Goal: Task Accomplishment & Management: Complete application form

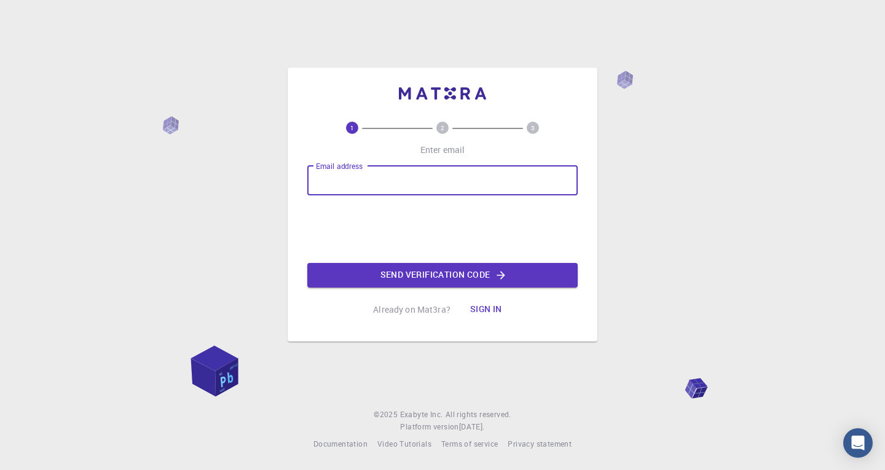
click at [324, 176] on input "Email address" at bounding box center [442, 181] width 270 height 30
type input "[EMAIL_ADDRESS][DOMAIN_NAME]"
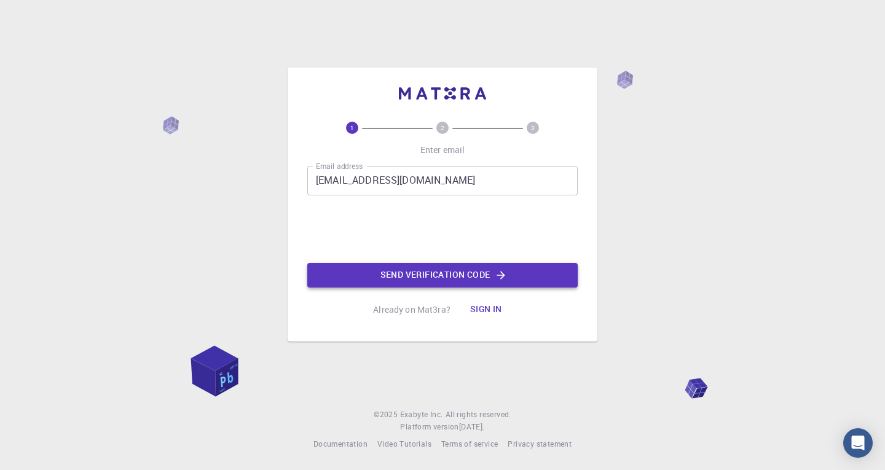
click at [410, 272] on button "Send verification code" at bounding box center [442, 275] width 270 height 25
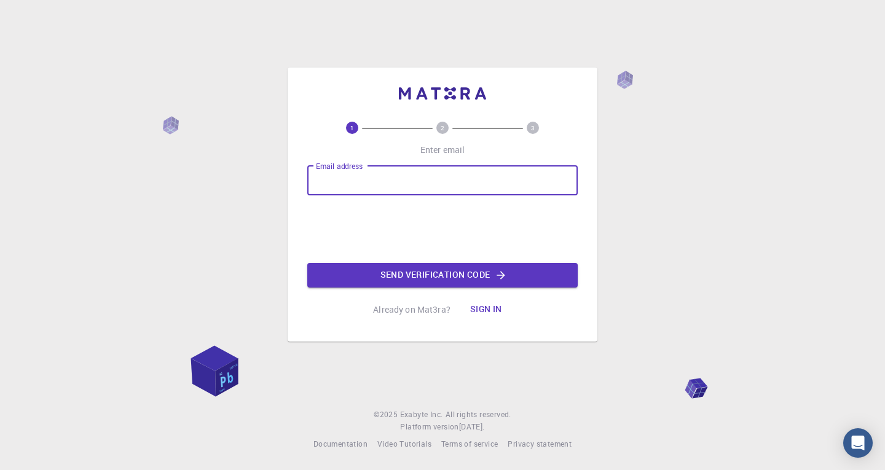
drag, startPoint x: 0, startPoint y: 0, endPoint x: 439, endPoint y: 176, distance: 472.9
click at [439, 176] on input "Email address" at bounding box center [442, 181] width 270 height 30
click at [363, 180] on input "[EMAIL_ADDRESS][DOMAIN_NAME]" at bounding box center [442, 181] width 270 height 30
type input "[EMAIL_ADDRESS][DOMAIN_NAME]"
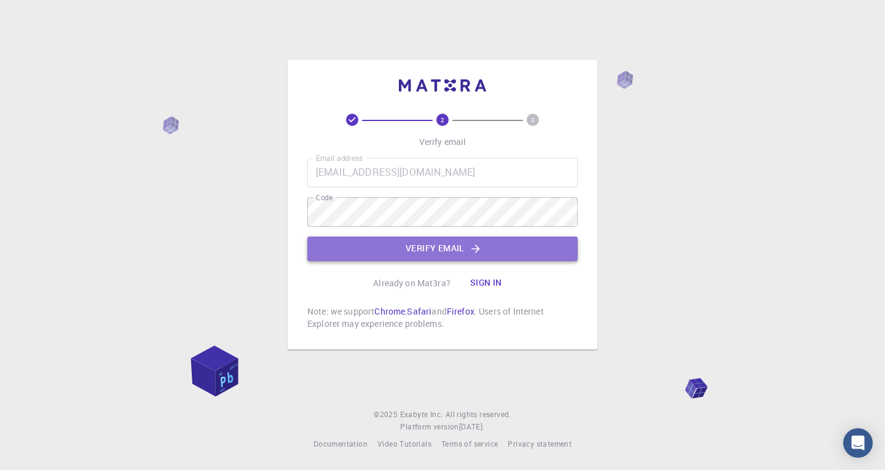
click at [483, 258] on button "Verify email" at bounding box center [442, 249] width 270 height 25
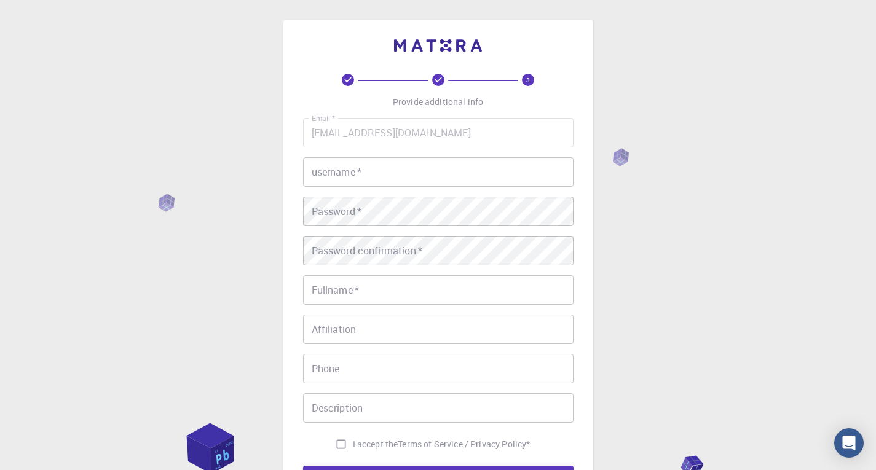
click at [427, 175] on input "username   *" at bounding box center [438, 172] width 270 height 30
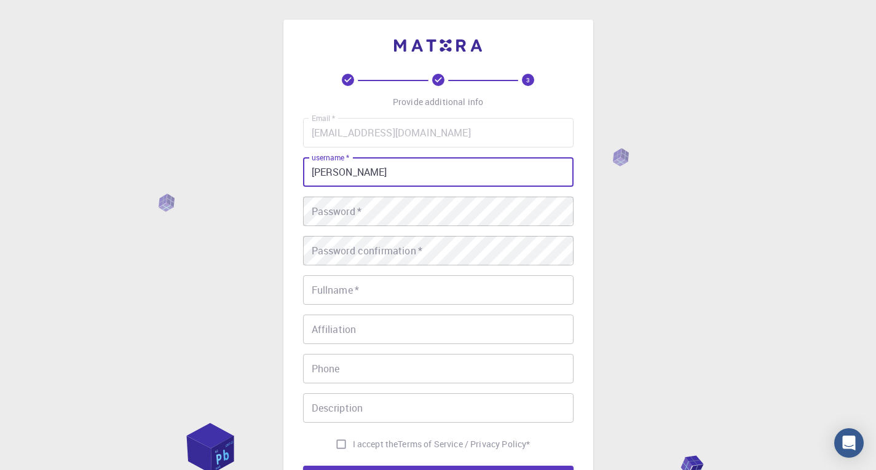
type input "Cleide"
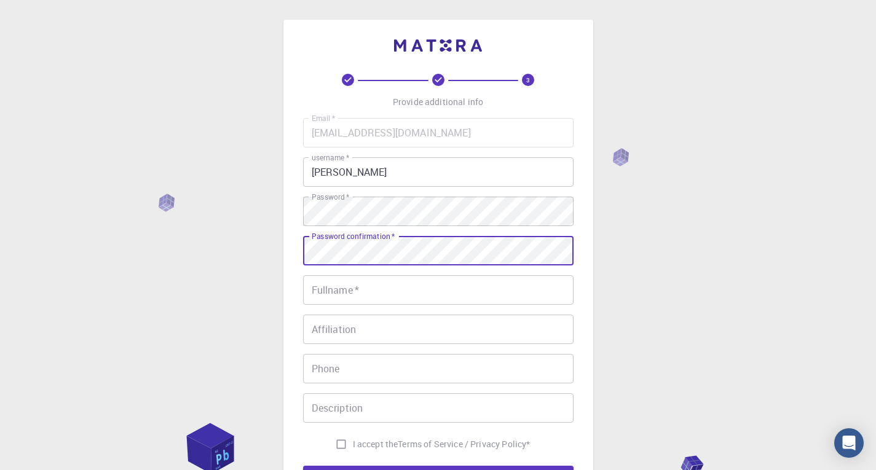
click at [303, 466] on button "REGISTER" at bounding box center [438, 478] width 270 height 25
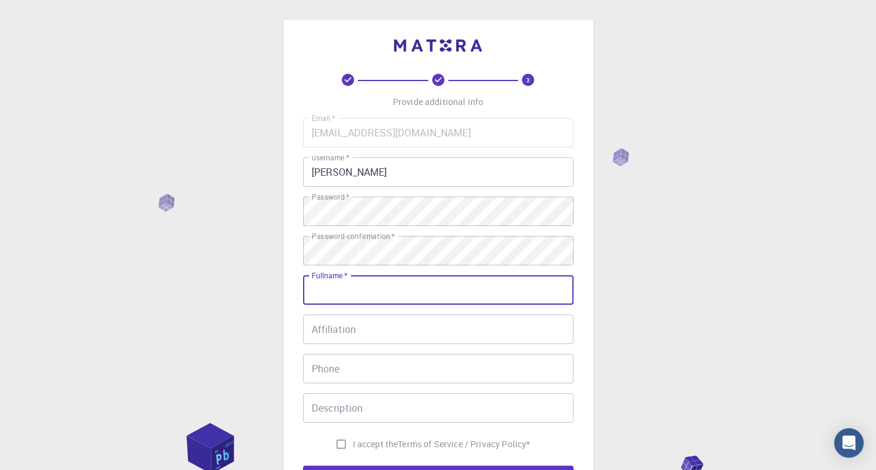
click at [328, 290] on input "Fullname   *" at bounding box center [438, 290] width 270 height 30
type input "Cleide"
click at [361, 336] on input "Affiliation" at bounding box center [438, 330] width 270 height 30
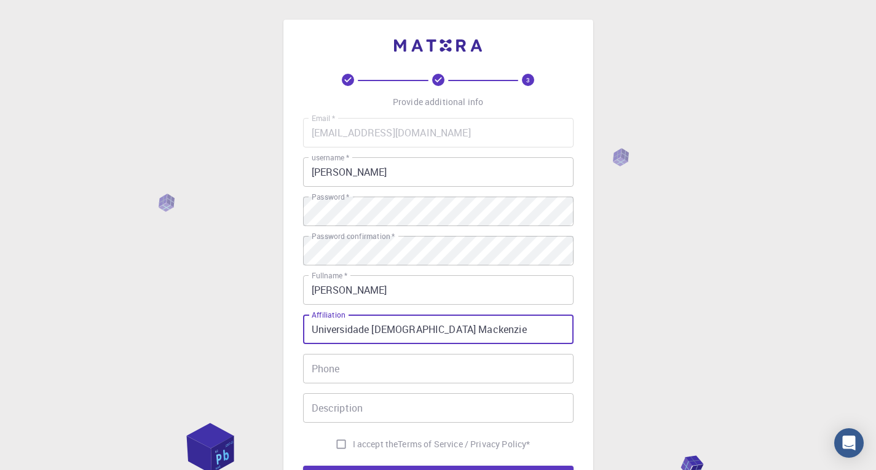
type input "Universidade Presbiteriana Mackenzie"
click at [443, 360] on input "Phone" at bounding box center [438, 369] width 270 height 30
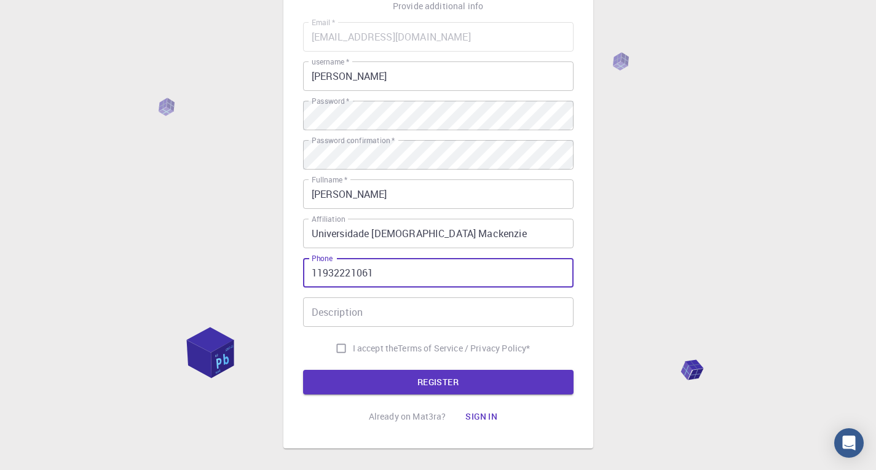
scroll to position [123, 0]
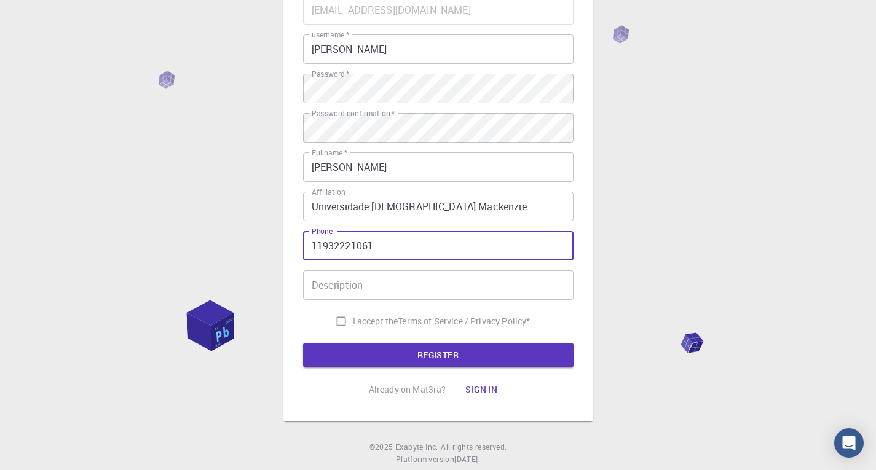
type input "11932221061"
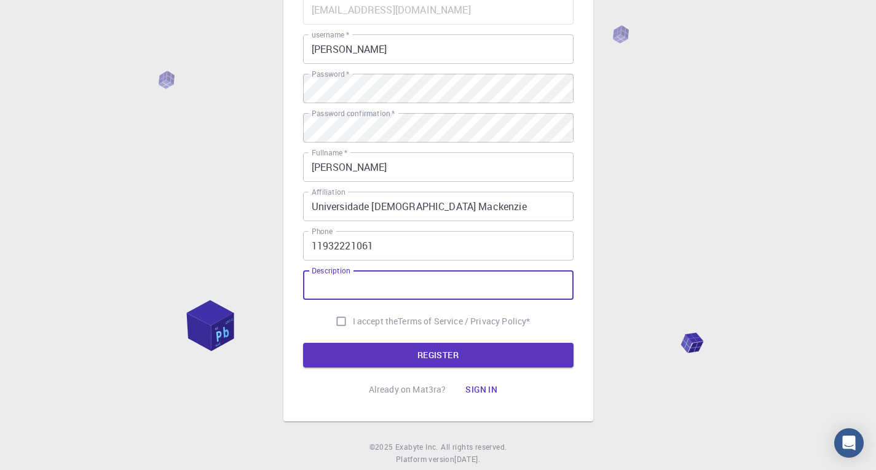
click at [345, 288] on input "Description" at bounding box center [438, 285] width 270 height 30
click at [332, 320] on input "I accept the Terms of Service / Privacy Policy *" at bounding box center [340, 321] width 23 height 23
checkbox input "true"
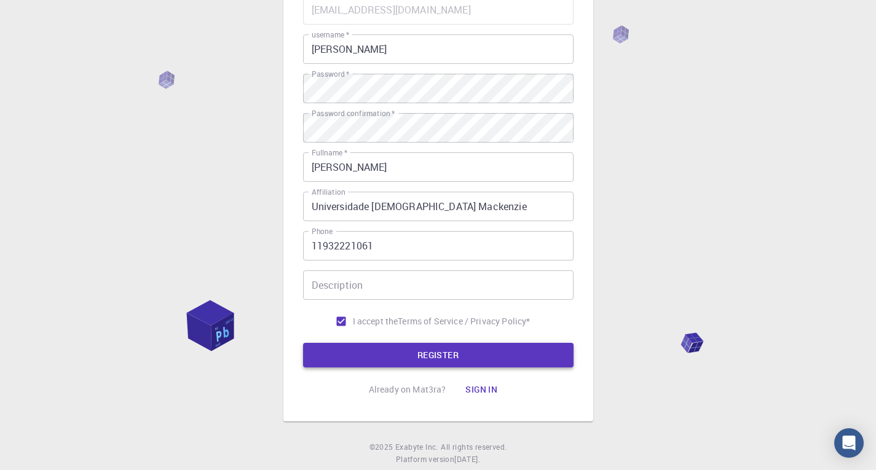
click at [328, 361] on button "REGISTER" at bounding box center [438, 355] width 270 height 25
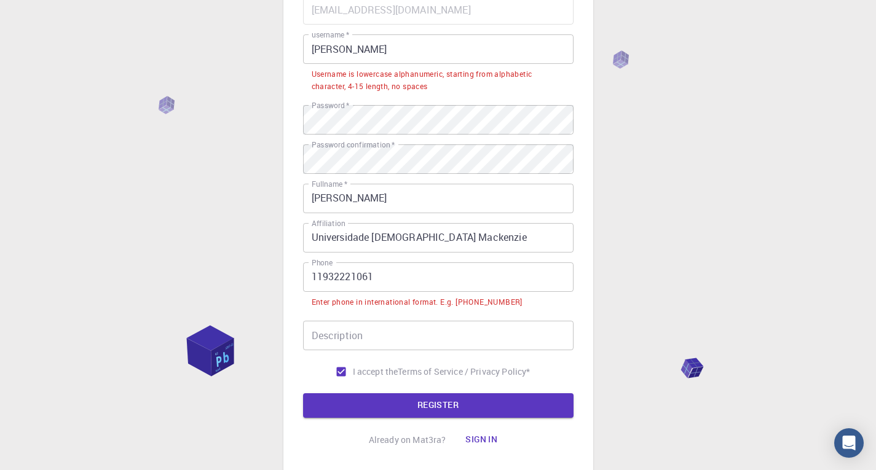
click at [358, 331] on input "Description" at bounding box center [438, 336] width 270 height 30
click at [323, 273] on input "11932221061" at bounding box center [438, 277] width 270 height 30
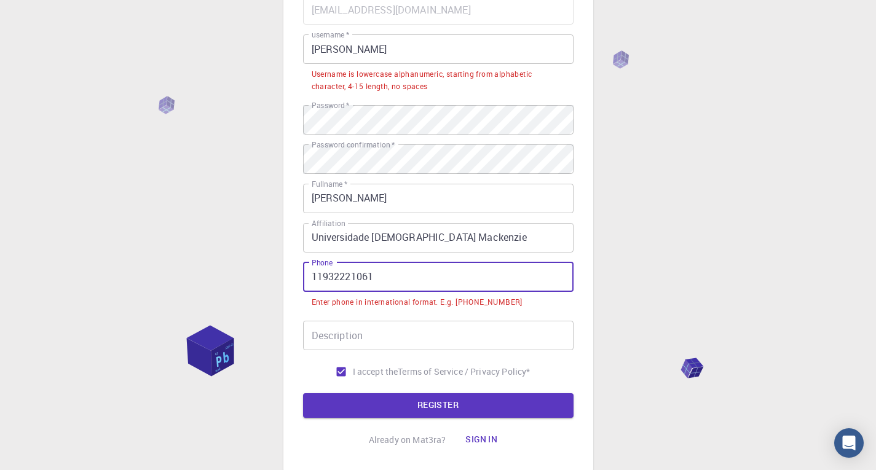
click at [348, 275] on input "11932221061" at bounding box center [438, 277] width 270 height 30
click at [315, 277] on input "11932221061" at bounding box center [438, 277] width 270 height 30
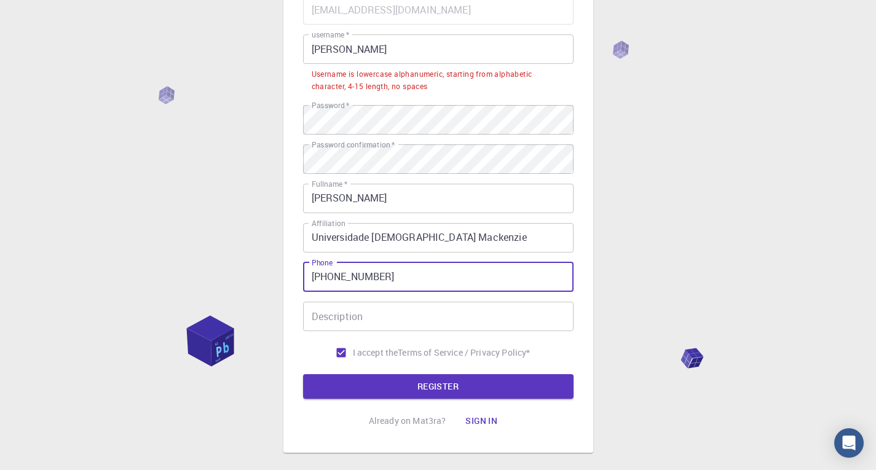
type input "+5511932221061"
click at [376, 323] on input "Description" at bounding box center [438, 317] width 270 height 30
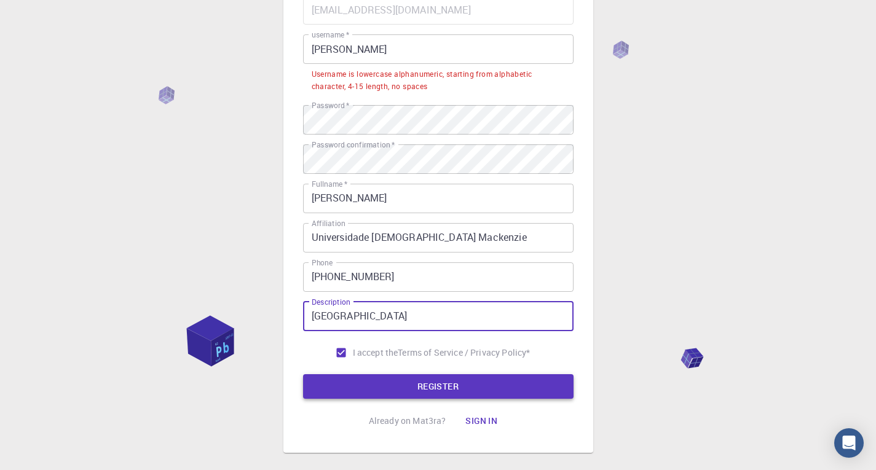
type input "brasil"
click at [423, 383] on button "REGISTER" at bounding box center [438, 386] width 270 height 25
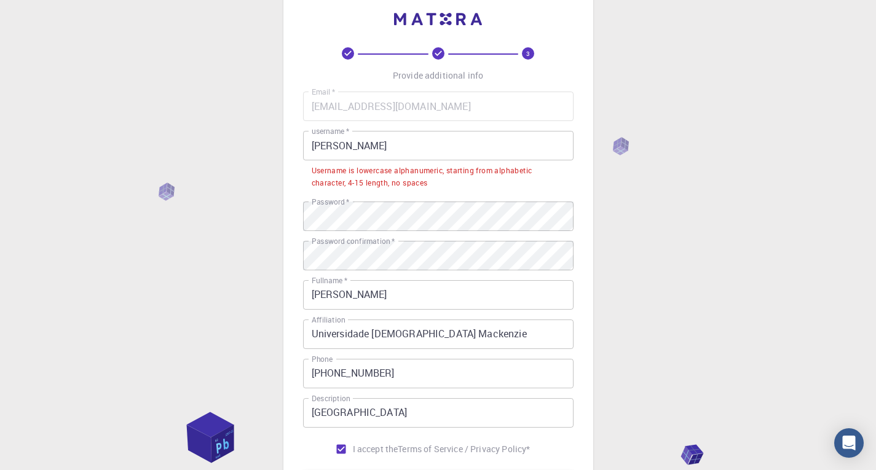
scroll to position [0, 0]
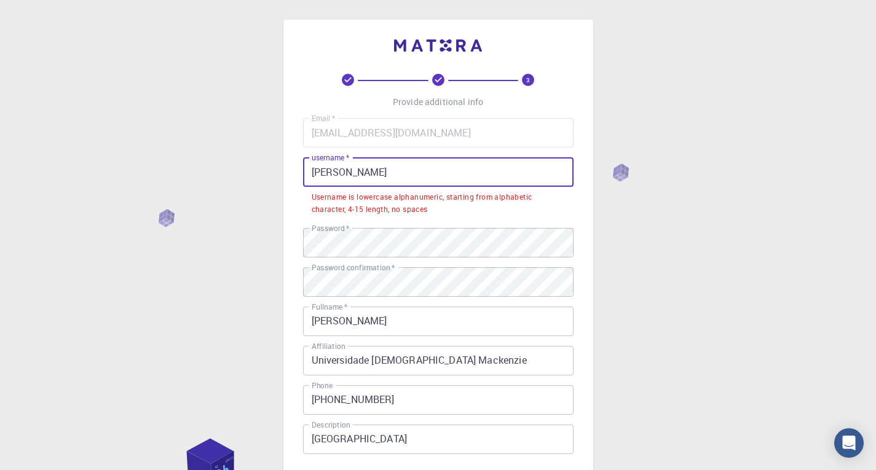
click at [393, 175] on input "Cleide" at bounding box center [438, 172] width 270 height 30
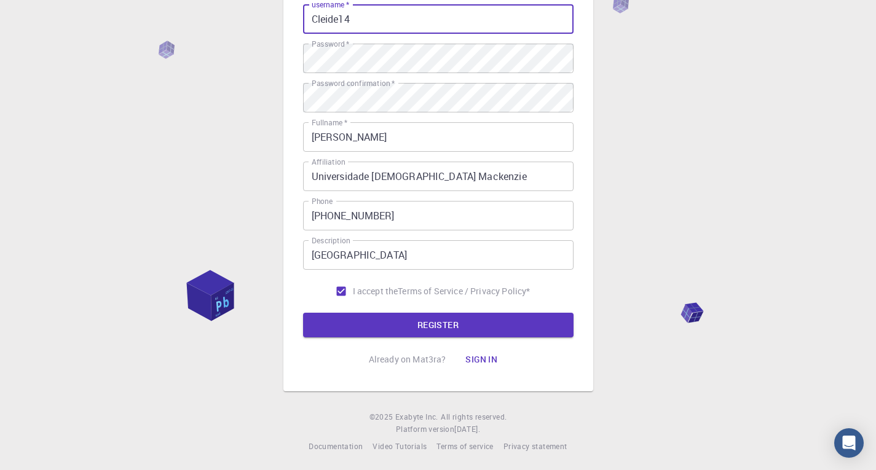
scroll to position [155, 0]
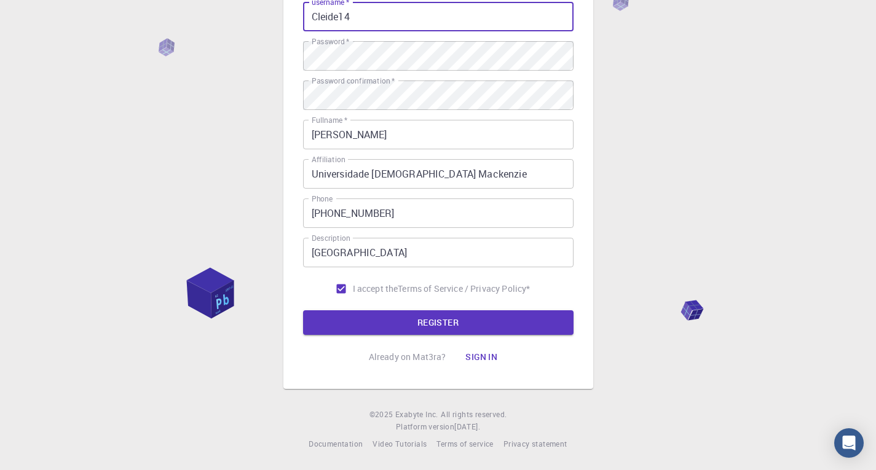
click at [447, 330] on button "REGISTER" at bounding box center [438, 322] width 270 height 25
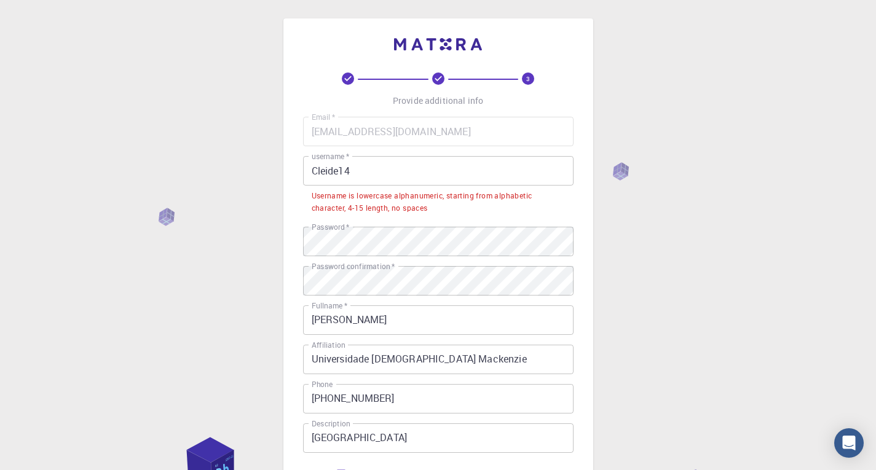
scroll to position [0, 0]
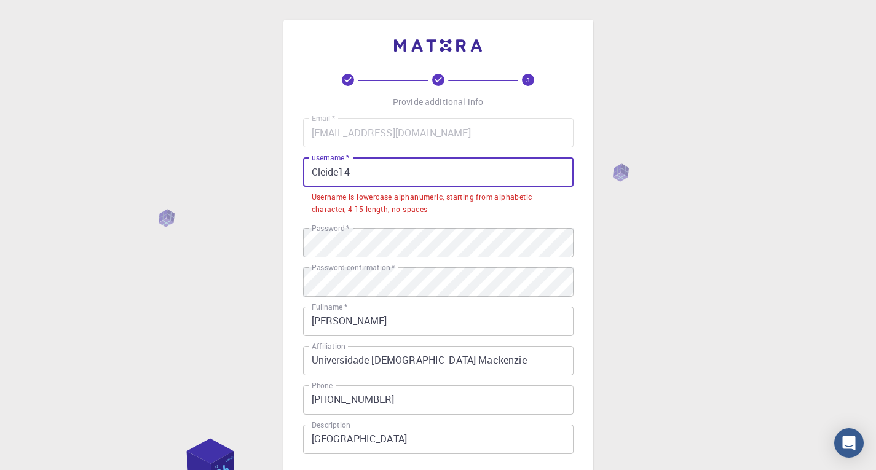
click at [394, 167] on input "Cleide14" at bounding box center [438, 172] width 270 height 30
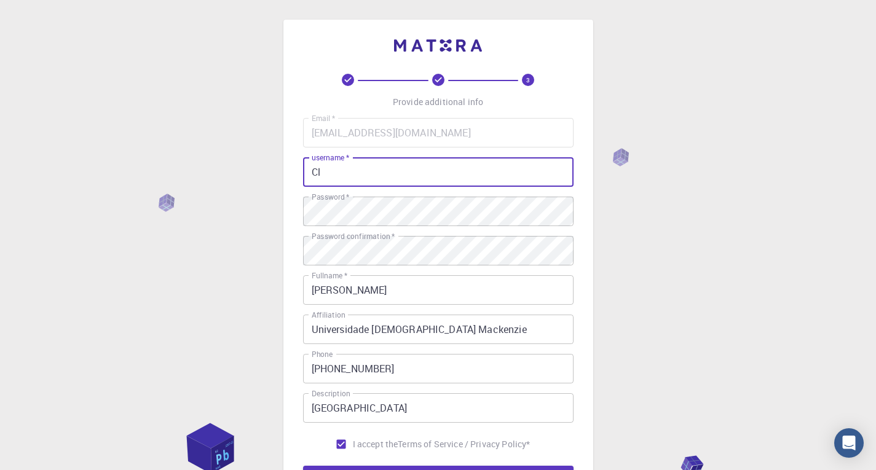
type input "C"
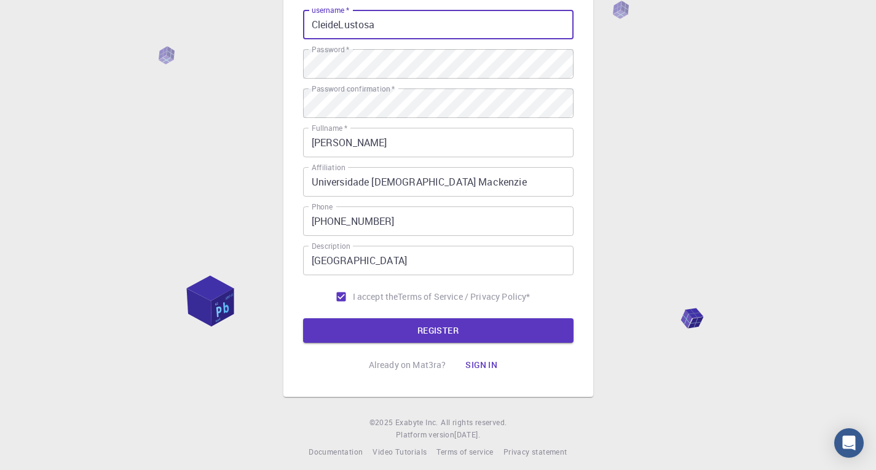
scroll to position [155, 0]
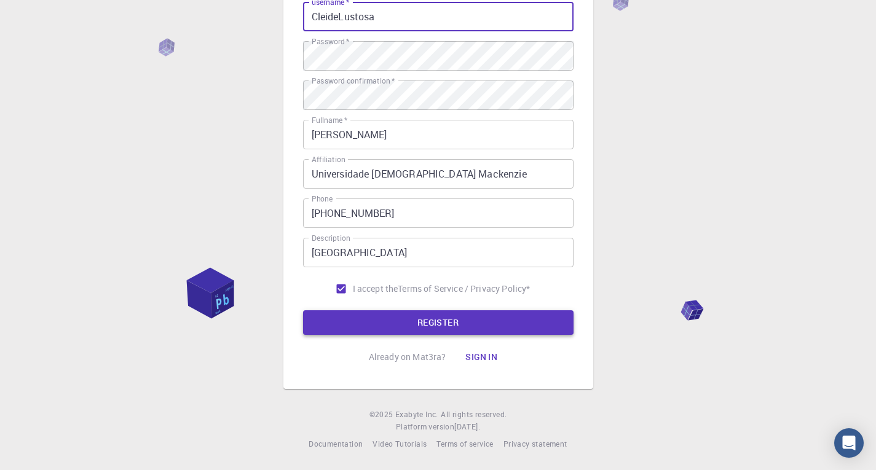
click at [426, 328] on button "REGISTER" at bounding box center [438, 322] width 270 height 25
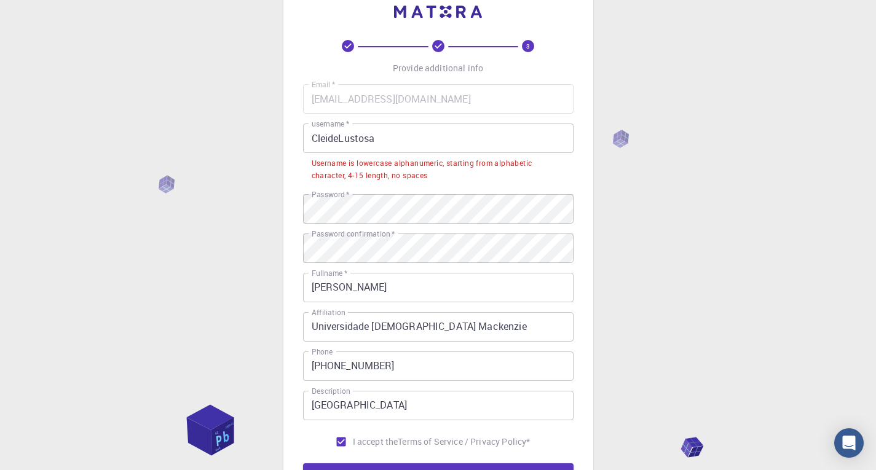
scroll to position [33, 0]
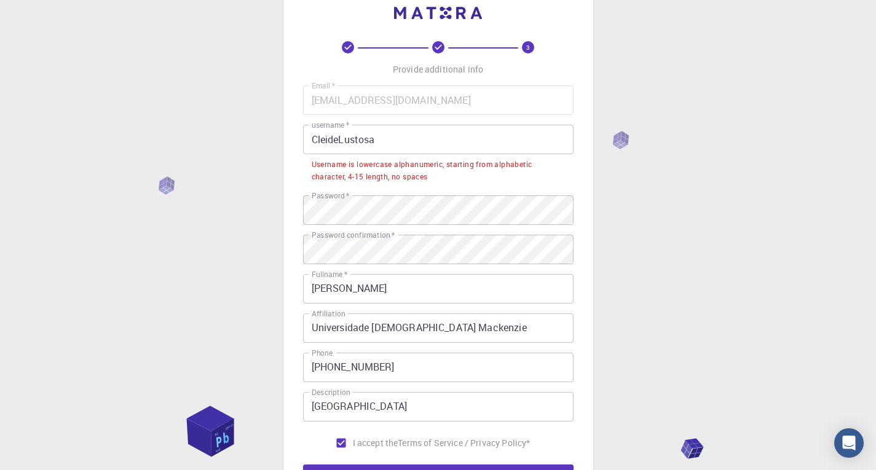
click at [408, 142] on input "CleideLustosa" at bounding box center [438, 140] width 270 height 30
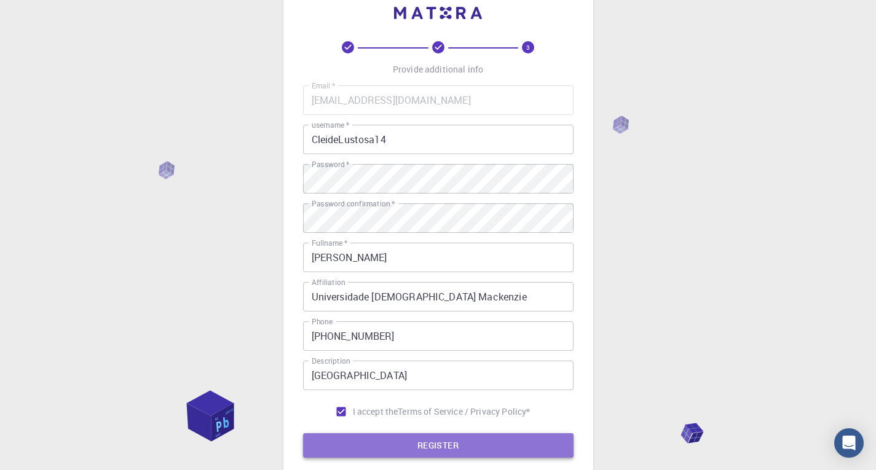
click at [459, 455] on button "REGISTER" at bounding box center [438, 445] width 270 height 25
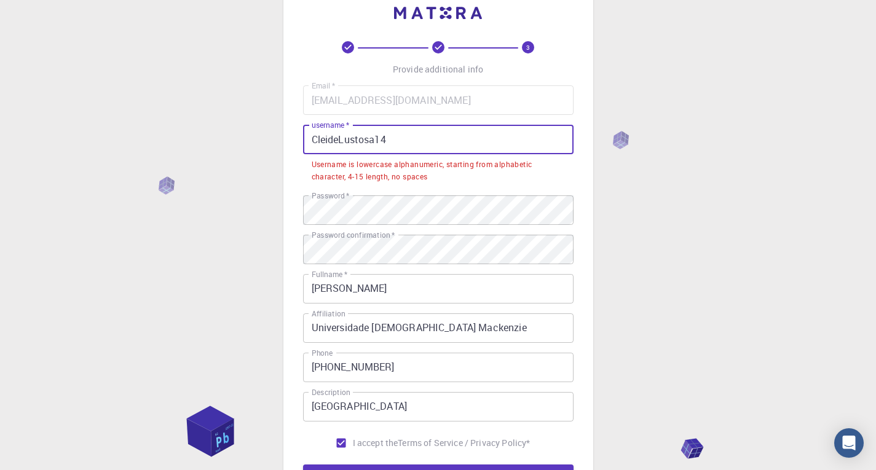
drag, startPoint x: 414, startPoint y: 137, endPoint x: 309, endPoint y: 145, distance: 106.0
click at [309, 145] on input "CleideLustosa14" at bounding box center [438, 140] width 270 height 30
click at [427, 152] on input "CleideLustosa14" at bounding box center [438, 140] width 270 height 30
click at [309, 138] on input "CleideLustosa14" at bounding box center [438, 140] width 270 height 30
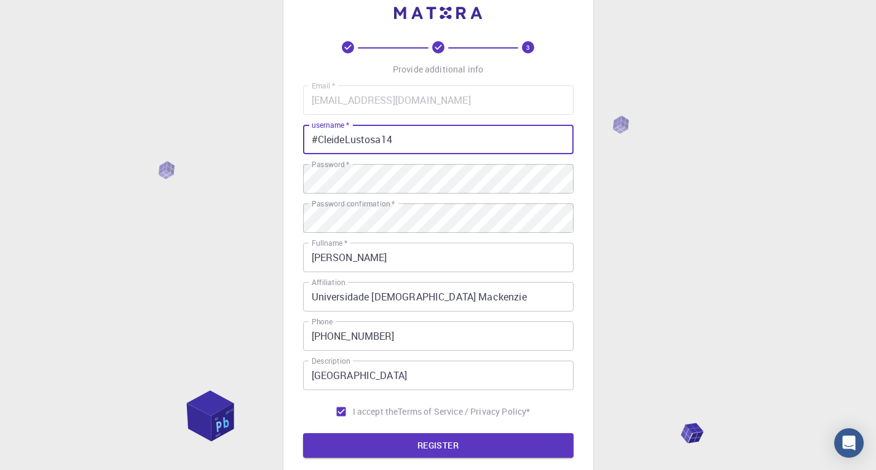
type input "#CleideLustosa14"
click at [425, 434] on button "REGISTER" at bounding box center [438, 445] width 270 height 25
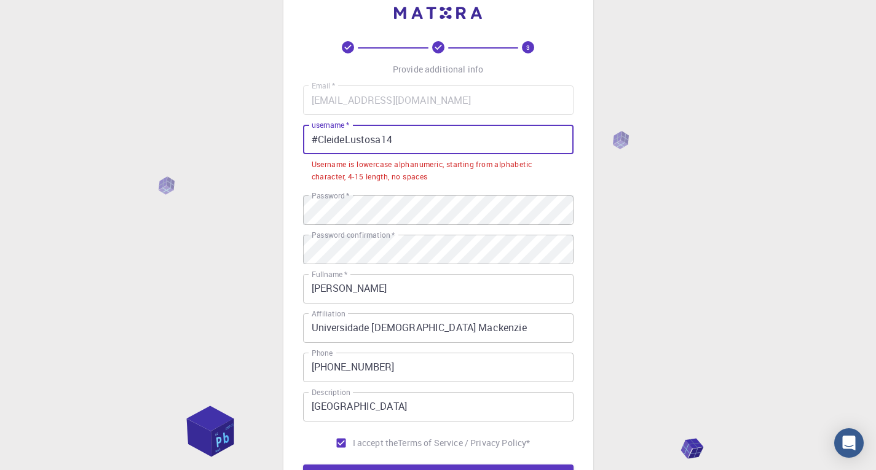
drag, startPoint x: 399, startPoint y: 129, endPoint x: 99, endPoint y: 135, distance: 300.6
click at [99, 135] on div "3 Provide additional info Email   * keulustosa14@gmail.com Email   * username  …" at bounding box center [438, 295] width 876 height 657
